Goal: Task Accomplishment & Management: Complete application form

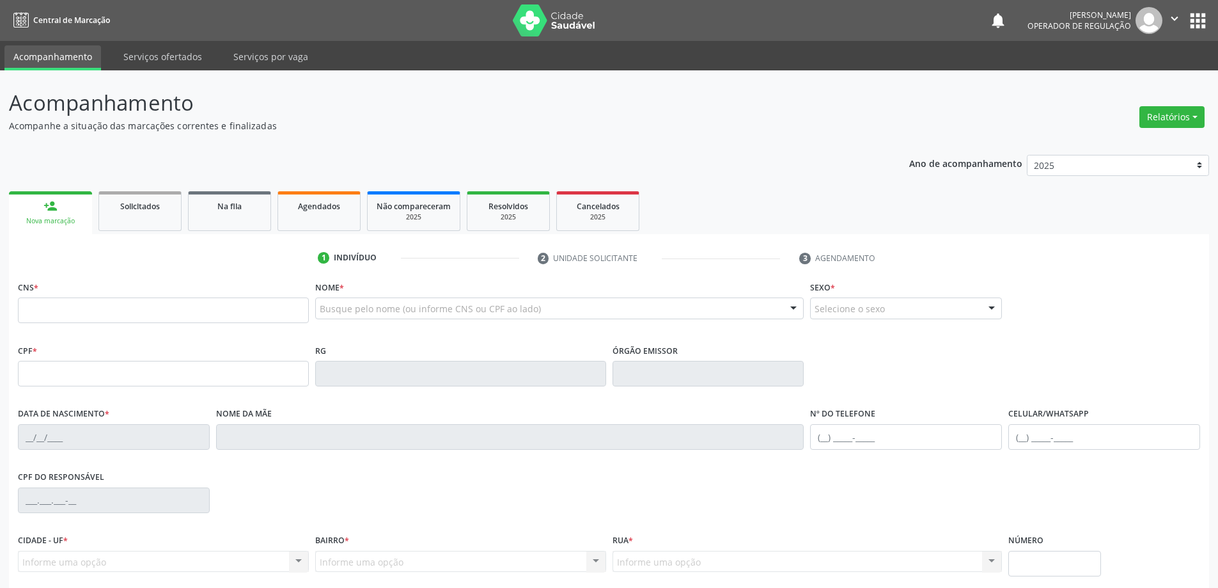
click at [63, 311] on input "text" at bounding box center [163, 310] width 291 height 26
type input "708 0083 3958 1120"
type input "2029917761"
type input "[DATE]"
type input "[PHONE_NUMBER]"
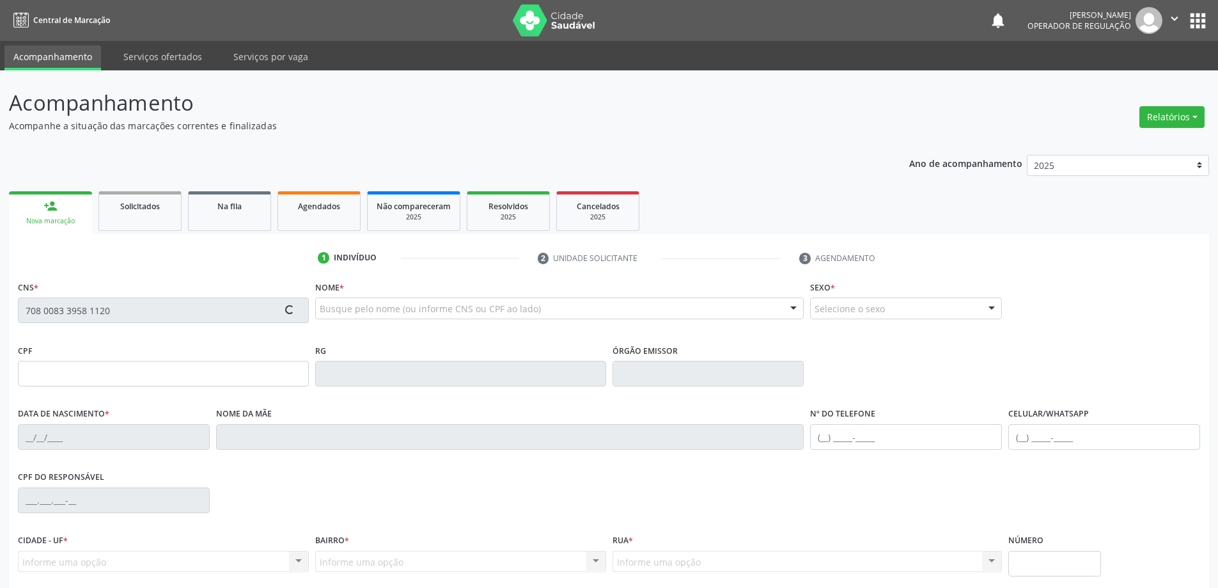
type input "[PHONE_NUMBER]"
type input "065.308.235-57"
type input "SN"
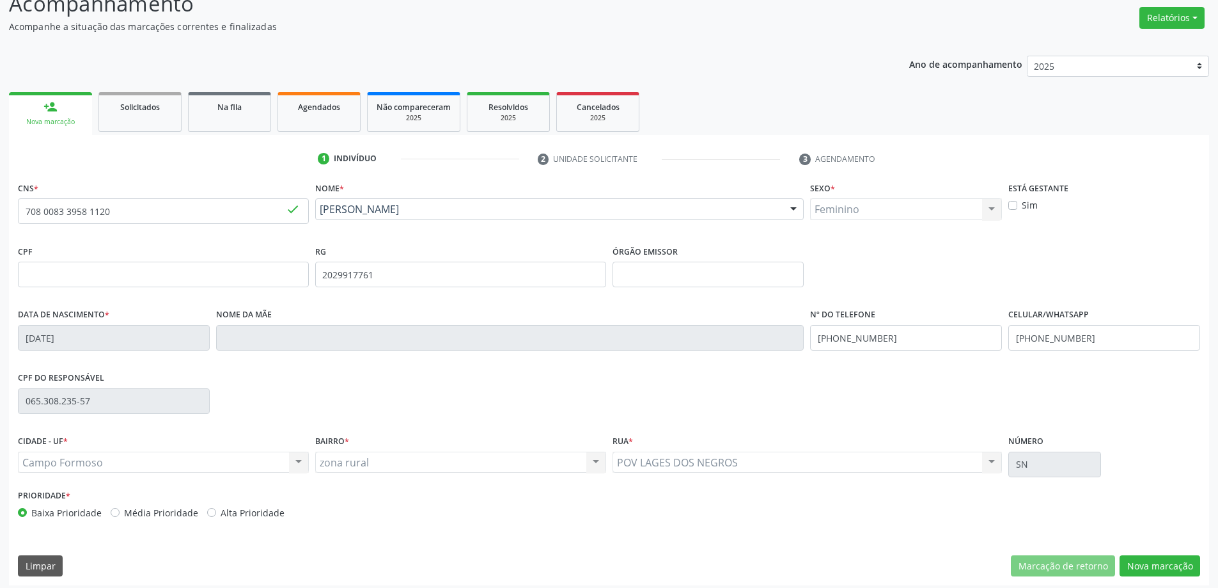
scroll to position [106, 0]
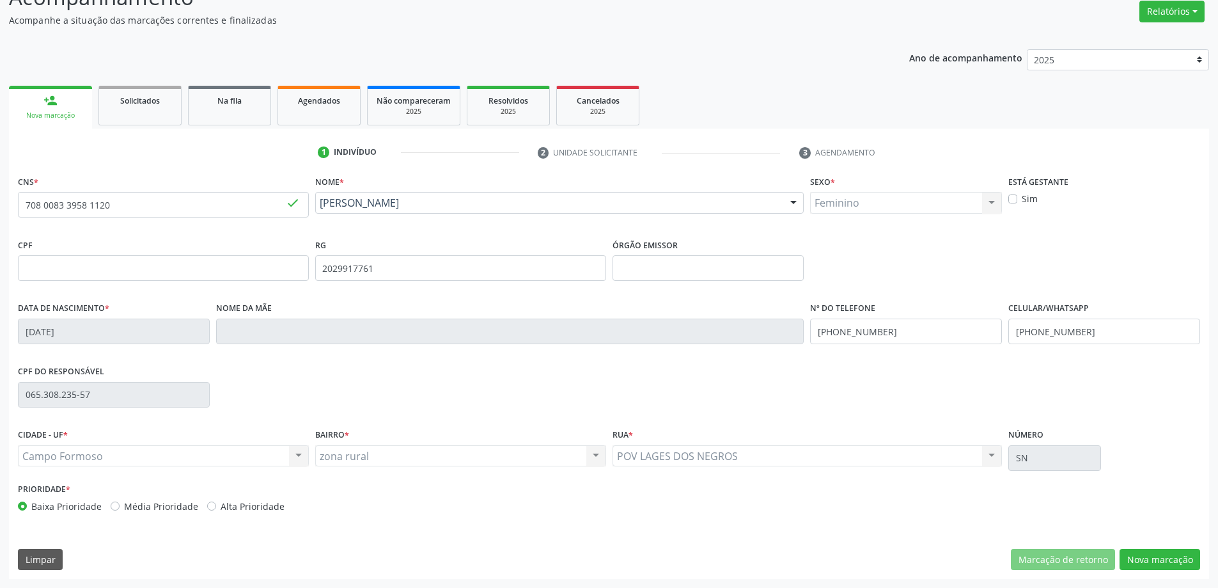
click at [72, 102] on link "person_add Nova marcação" at bounding box center [50, 107] width 83 height 43
click at [97, 206] on input "708 0083 3958 1120" at bounding box center [163, 205] width 291 height 26
drag, startPoint x: 129, startPoint y: 209, endPoint x: 0, endPoint y: 217, distance: 128.8
click at [0, 217] on div "Acompanhamento Acompanhe a situação das marcações correntes e finalizadas Relat…" at bounding box center [609, 276] width 1218 height 623
type input "706 4091 3058 4981"
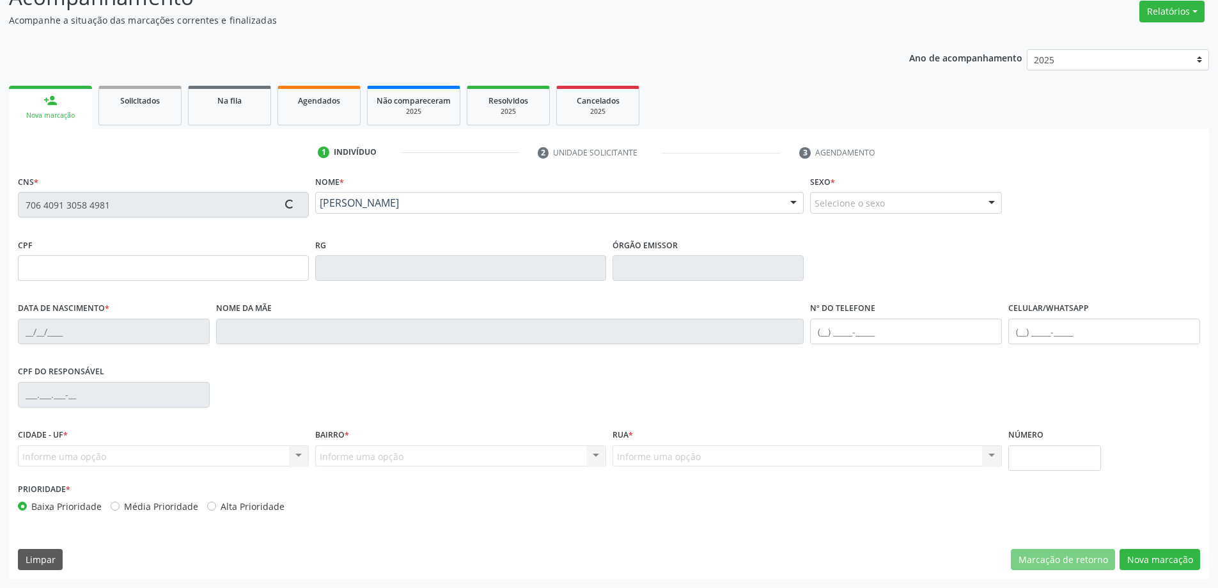
type input "1311217746"
type input "[DATE]"
type input "[PHONE_NUMBER]"
type input "029.136.135-86"
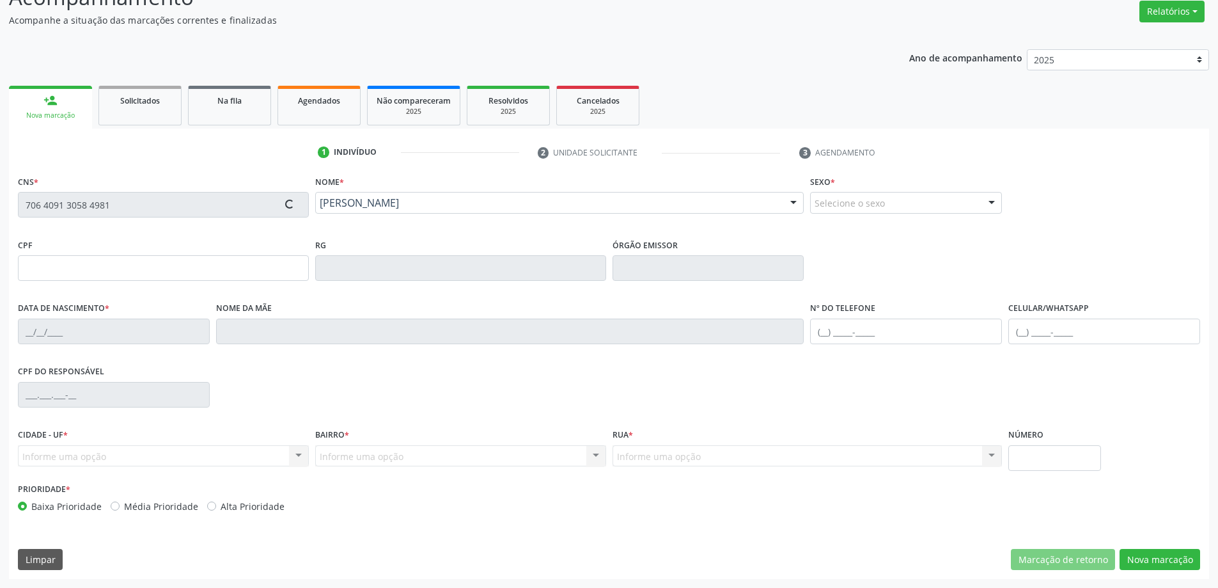
type input "sn"
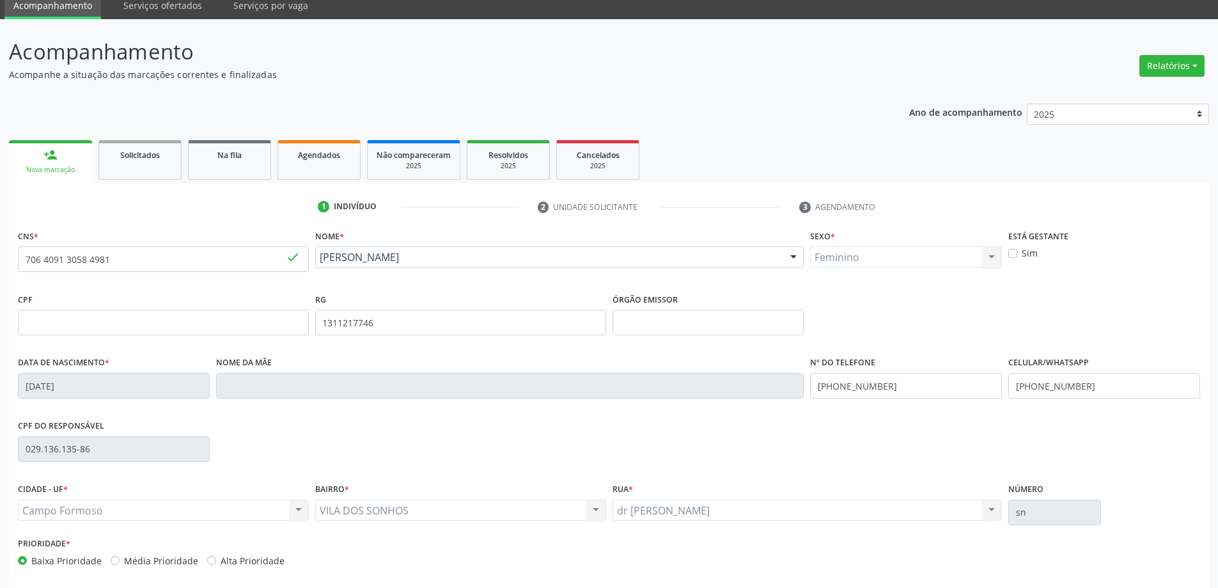
scroll to position [0, 0]
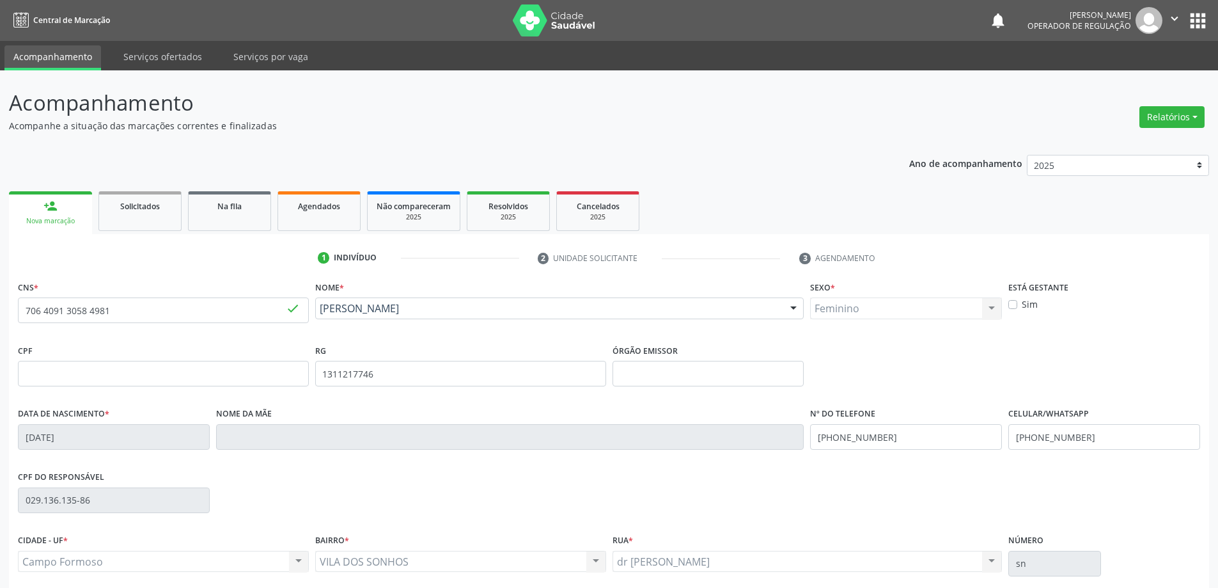
click at [1176, 14] on icon "" at bounding box center [1175, 19] width 14 height 14
click at [1128, 78] on link "Sair" at bounding box center [1142, 78] width 88 height 18
